Goal: Transaction & Acquisition: Subscribe to service/newsletter

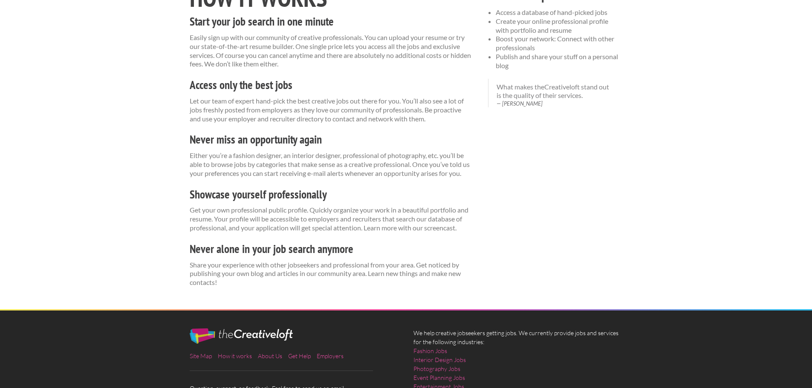
scroll to position [184, 0]
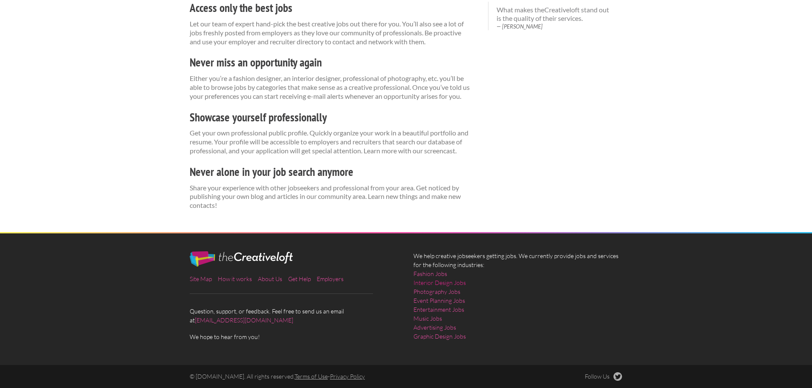
click at [440, 286] on link "Interior Design Jobs" at bounding box center [440, 282] width 52 height 9
